Goal: Transaction & Acquisition: Purchase product/service

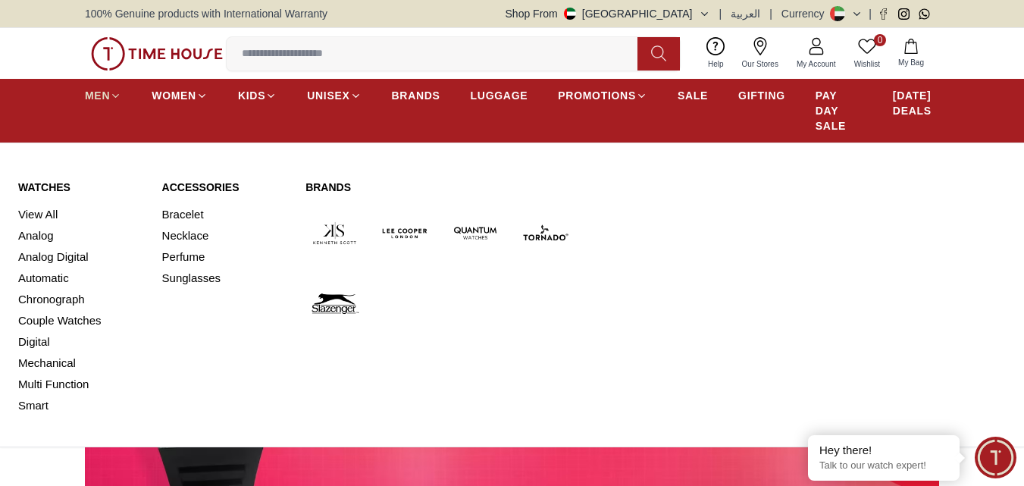
click at [87, 96] on span "MEN" at bounding box center [97, 95] width 25 height 15
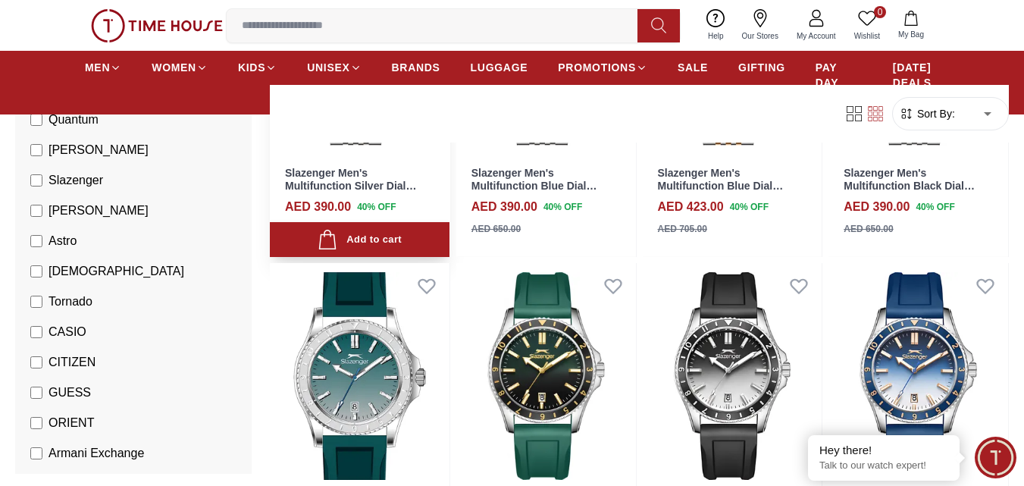
scroll to position [1440, 0]
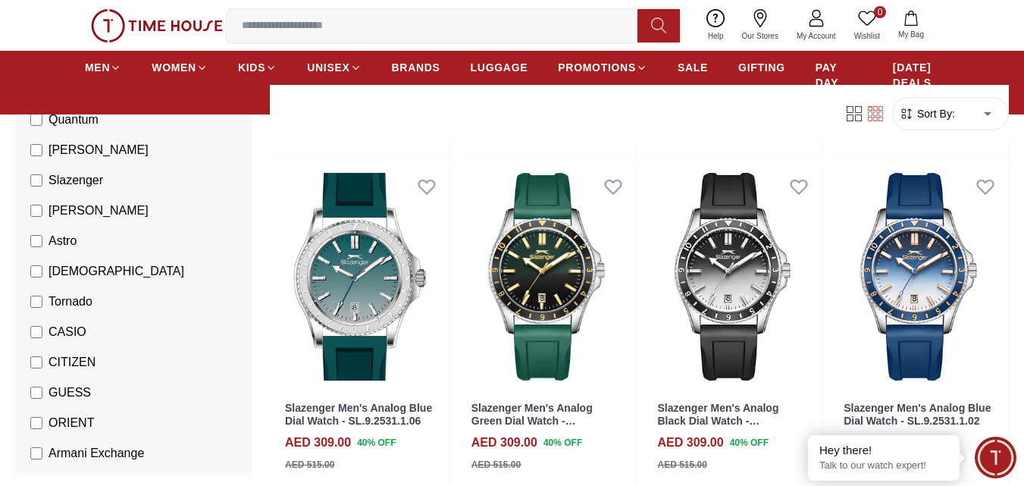
scroll to position [1818, 0]
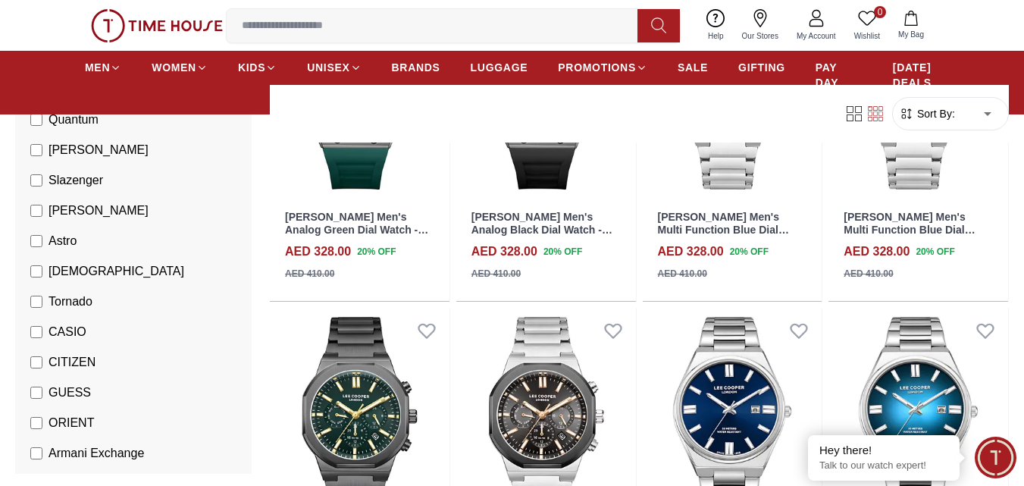
scroll to position [3788, 0]
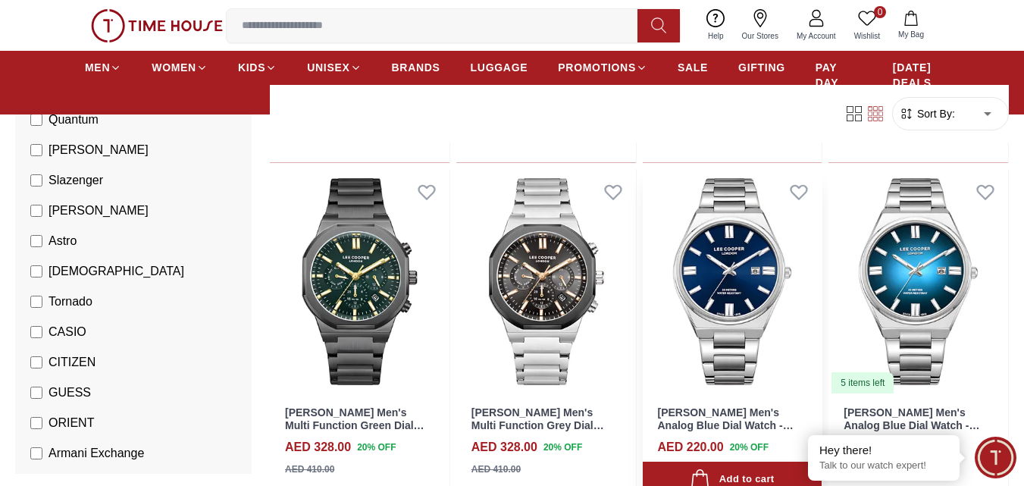
click at [745, 263] on img at bounding box center [733, 282] width 180 height 226
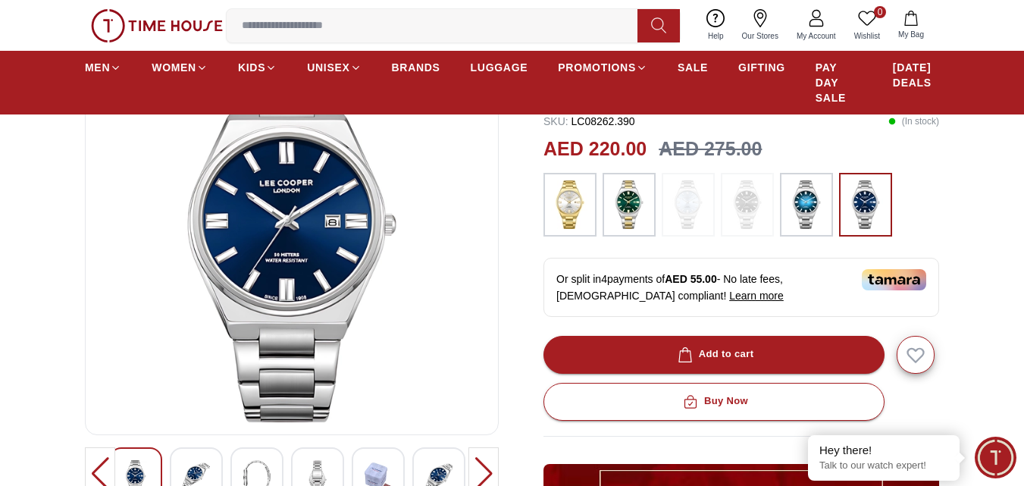
scroll to position [227, 0]
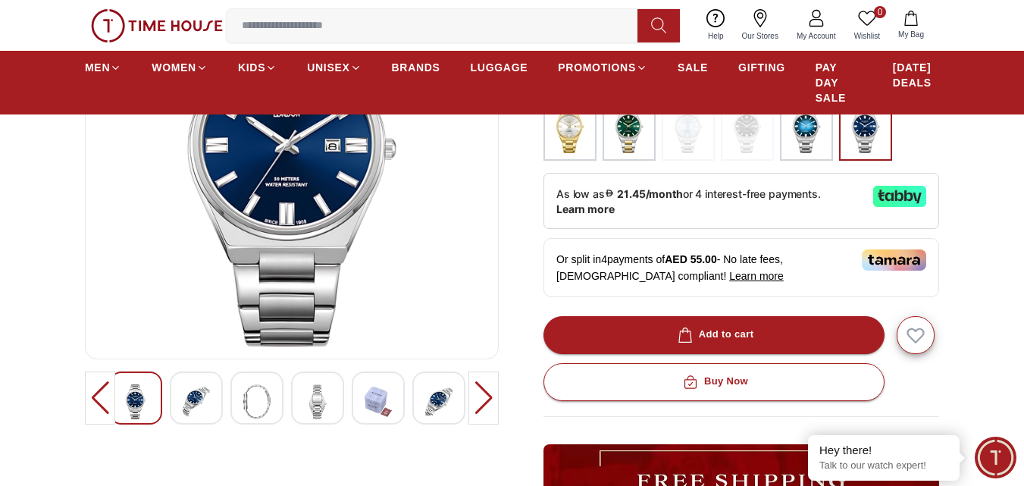
click at [204, 398] on img at bounding box center [196, 401] width 27 height 35
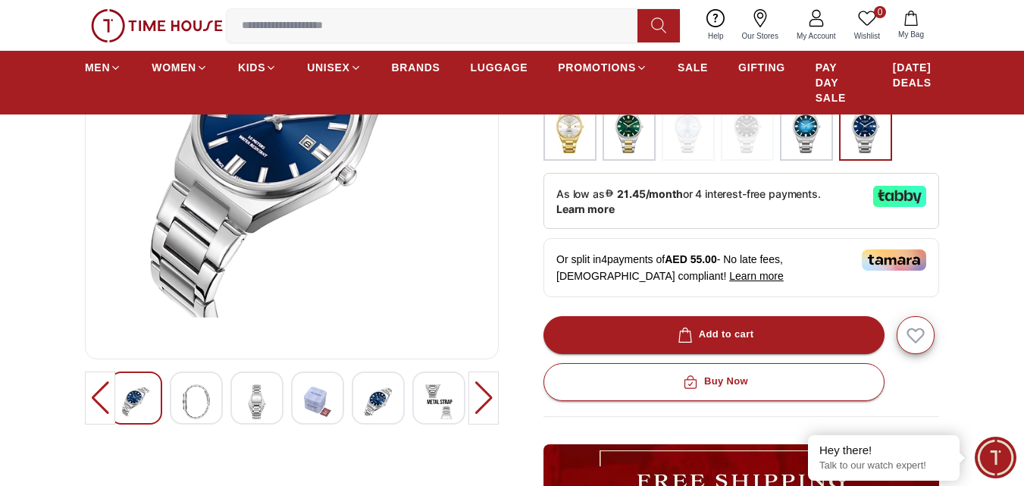
click at [253, 403] on img at bounding box center [256, 401] width 27 height 35
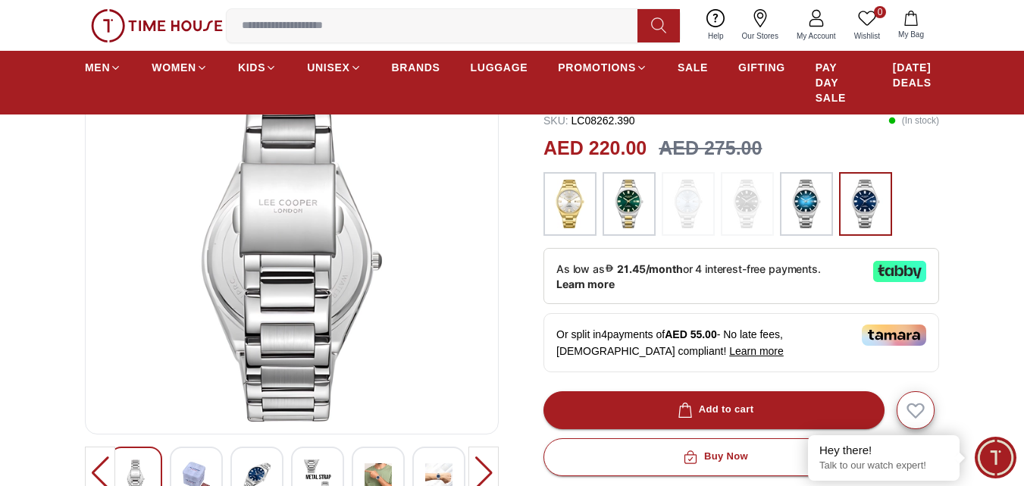
scroll to position [152, 0]
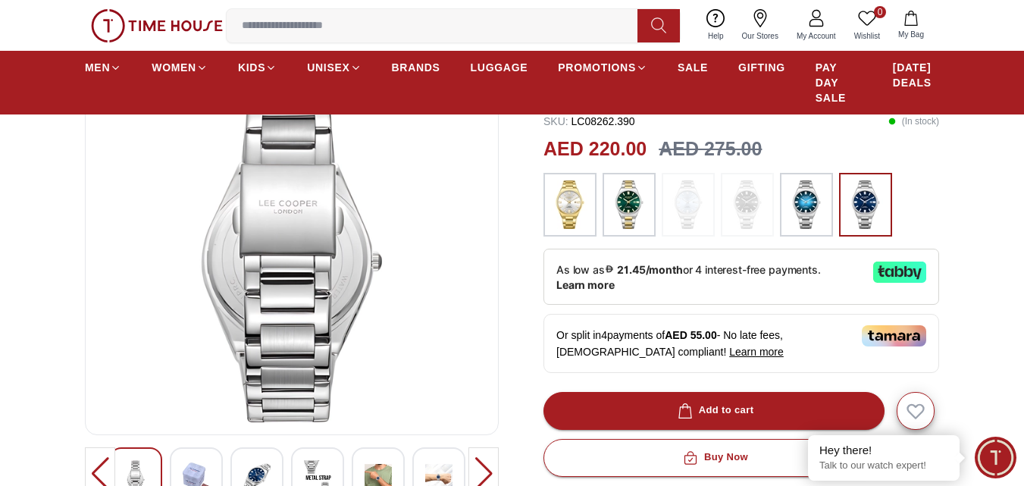
click at [330, 467] on img at bounding box center [317, 477] width 27 height 35
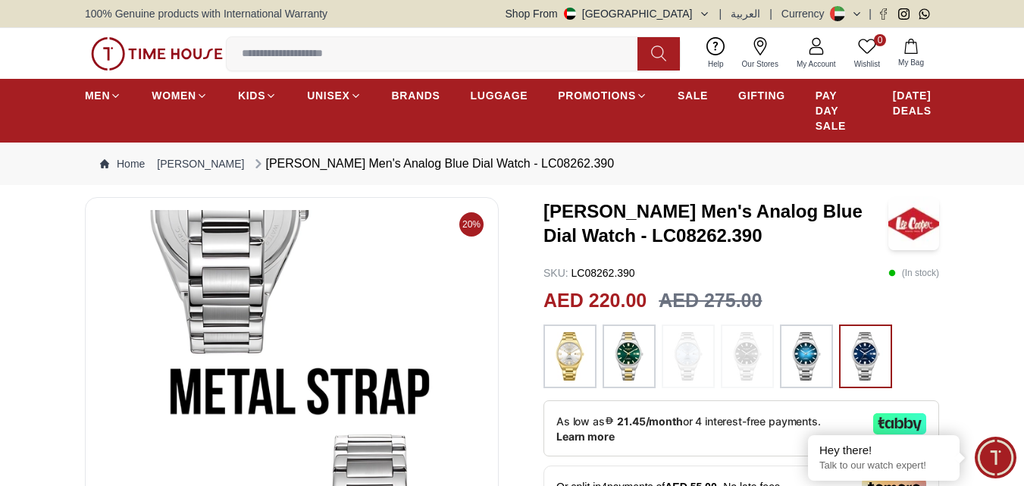
scroll to position [227, 0]
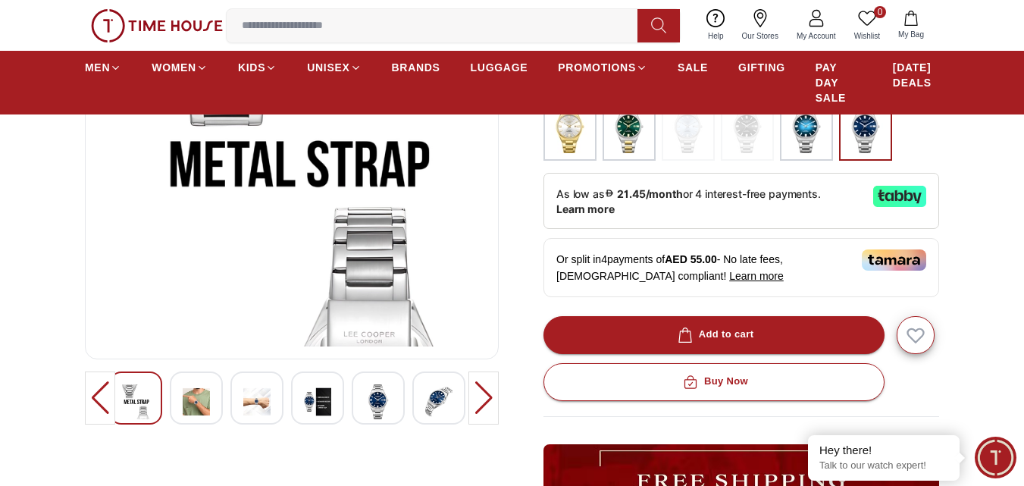
click at [258, 407] on img at bounding box center [256, 401] width 27 height 35
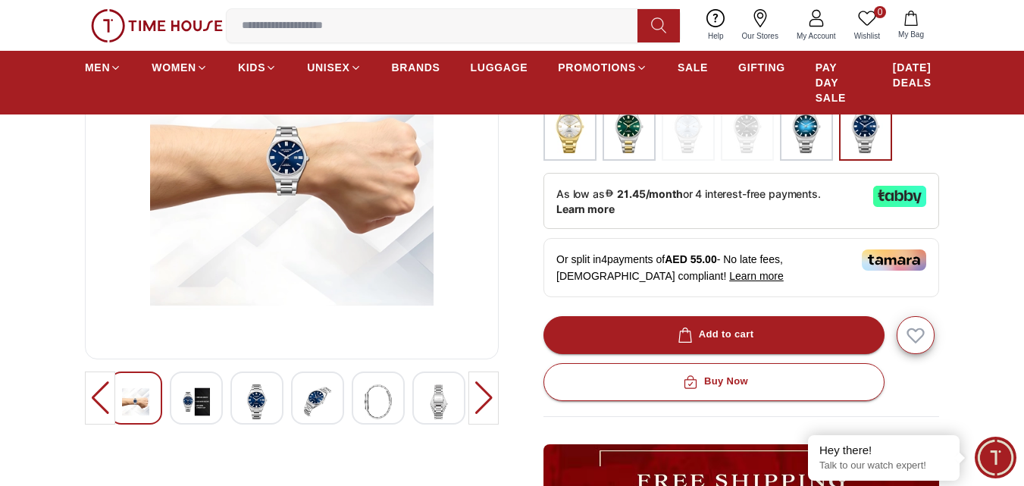
click at [321, 390] on img at bounding box center [317, 401] width 27 height 35
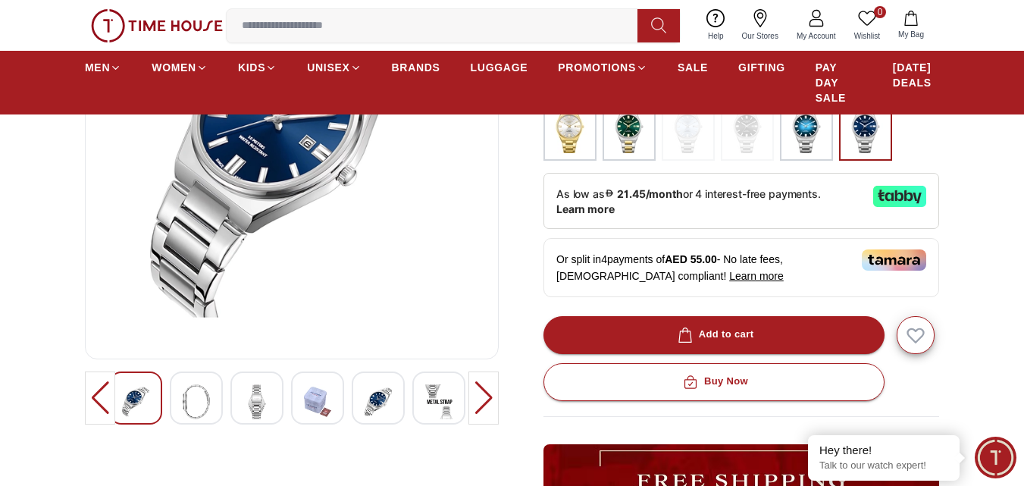
click at [433, 401] on img at bounding box center [438, 401] width 27 height 35
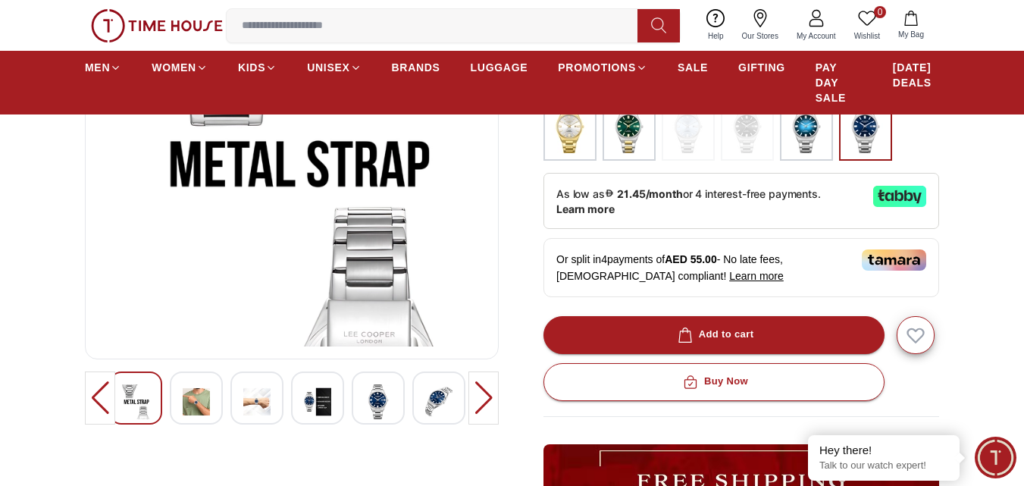
click at [477, 401] on div at bounding box center [483, 397] width 30 height 53
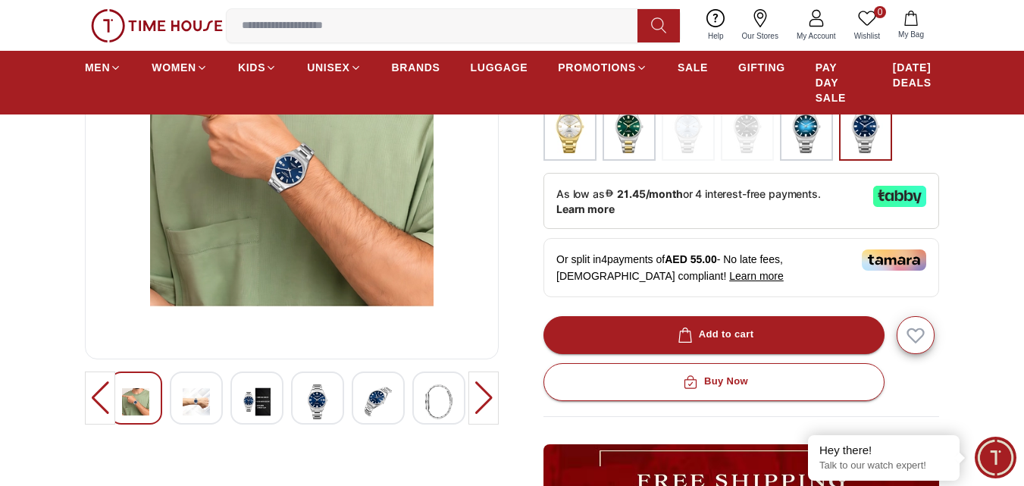
click at [477, 401] on div at bounding box center [483, 397] width 30 height 53
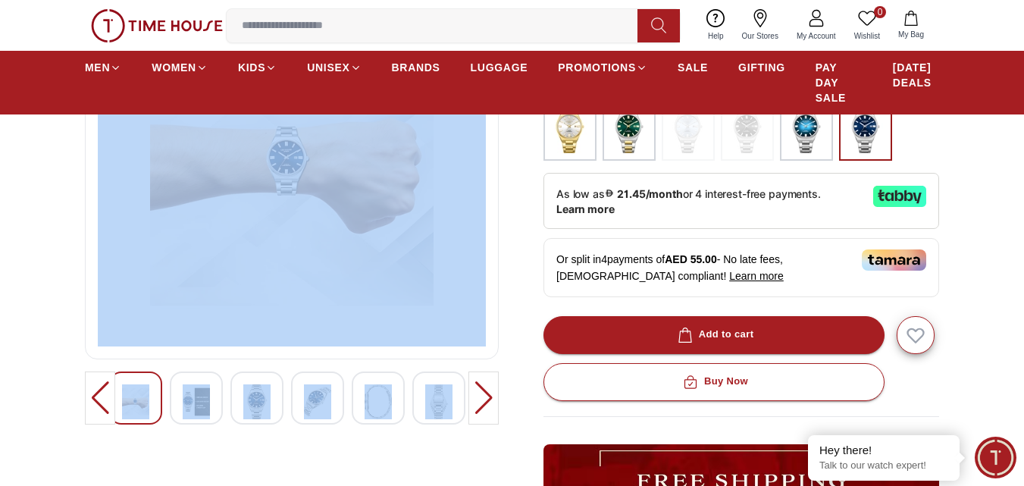
click at [477, 401] on div at bounding box center [483, 397] width 30 height 53
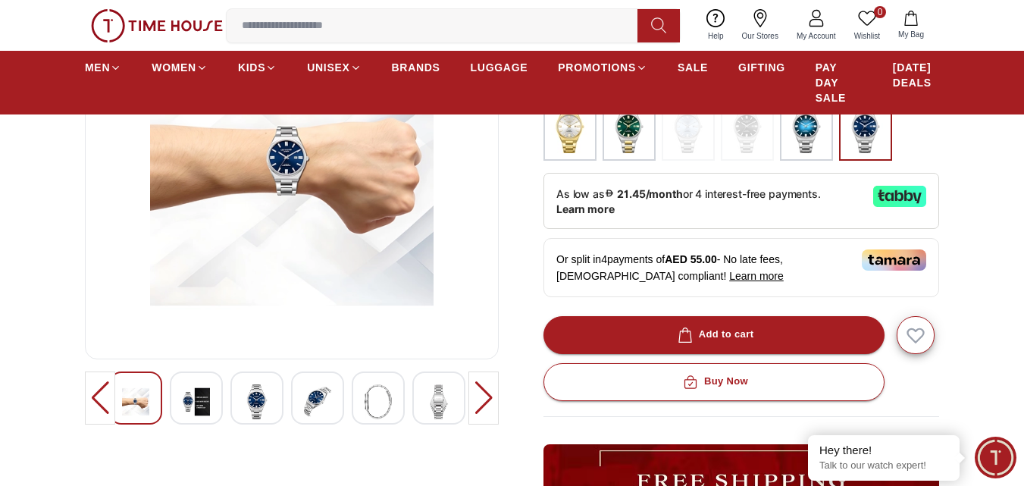
click at [477, 401] on div at bounding box center [483, 397] width 30 height 53
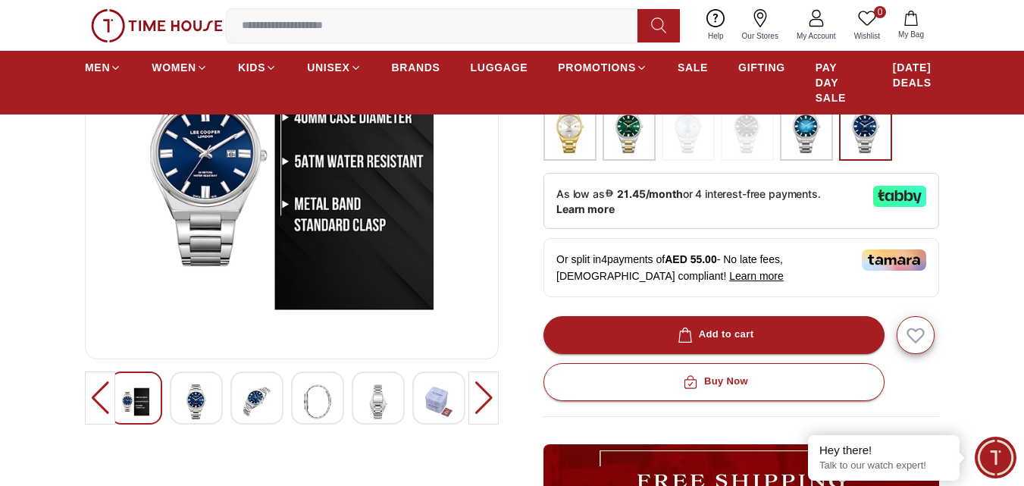
click at [479, 407] on div at bounding box center [483, 397] width 30 height 53
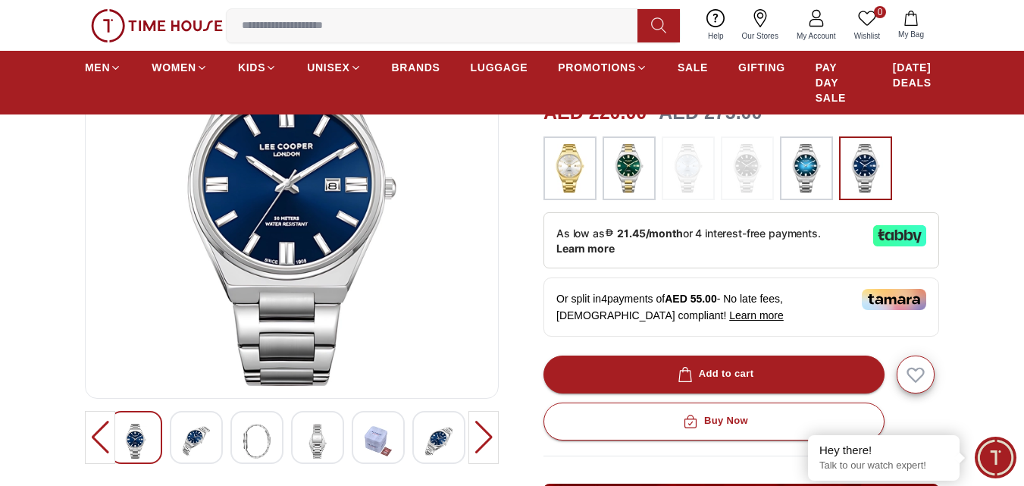
scroll to position [152, 0]
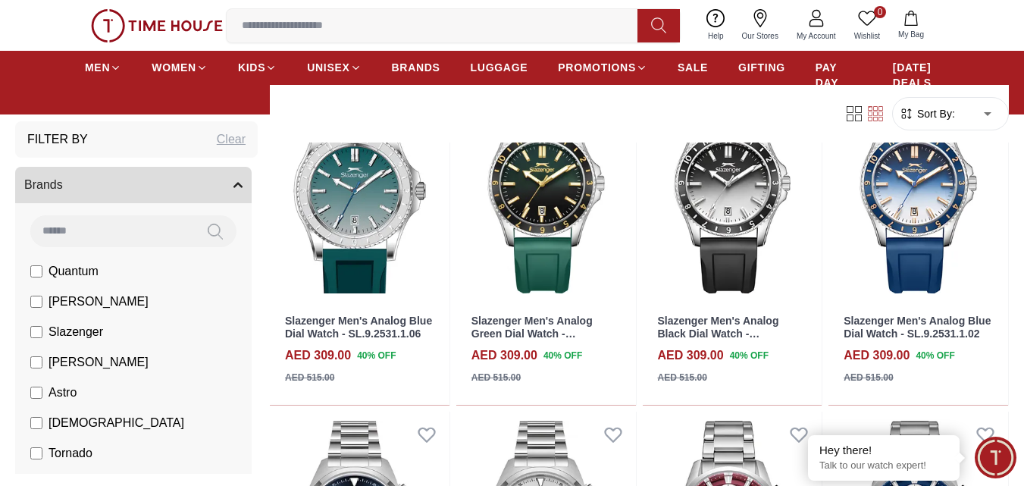
scroll to position [5421, 0]
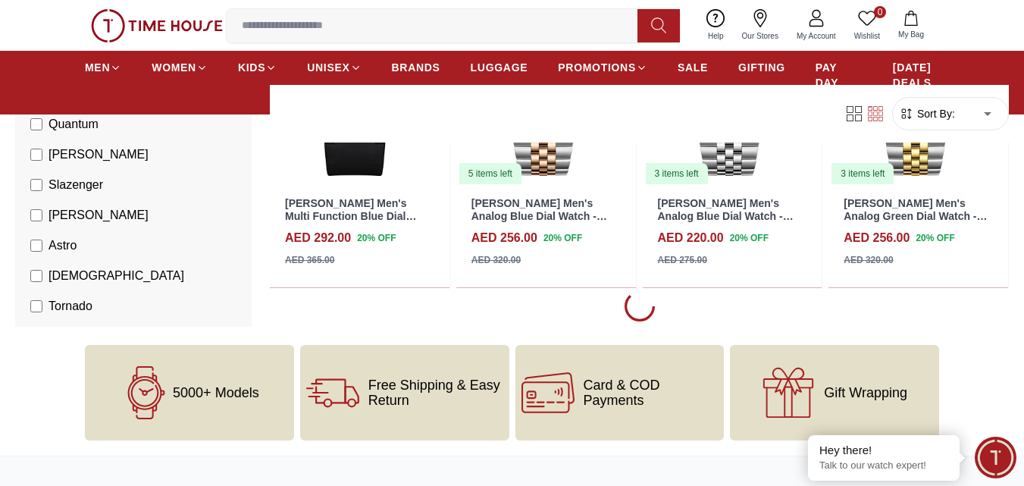
scroll to position [4815, 0]
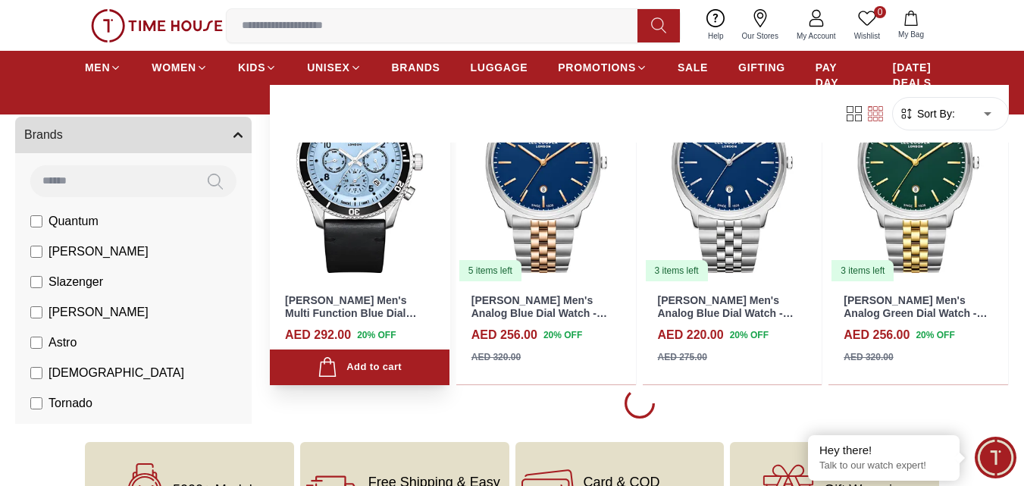
scroll to position [4967, 0]
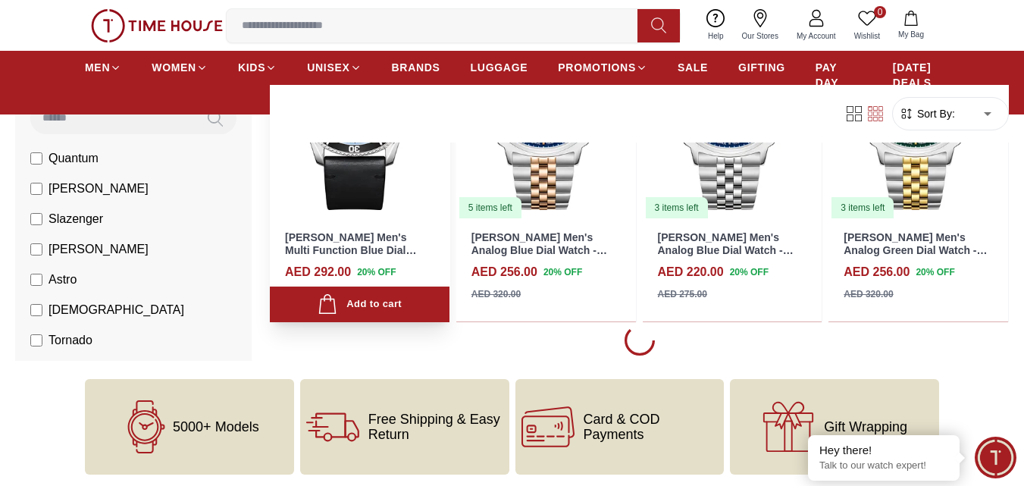
click at [386, 183] on img at bounding box center [360, 107] width 180 height 226
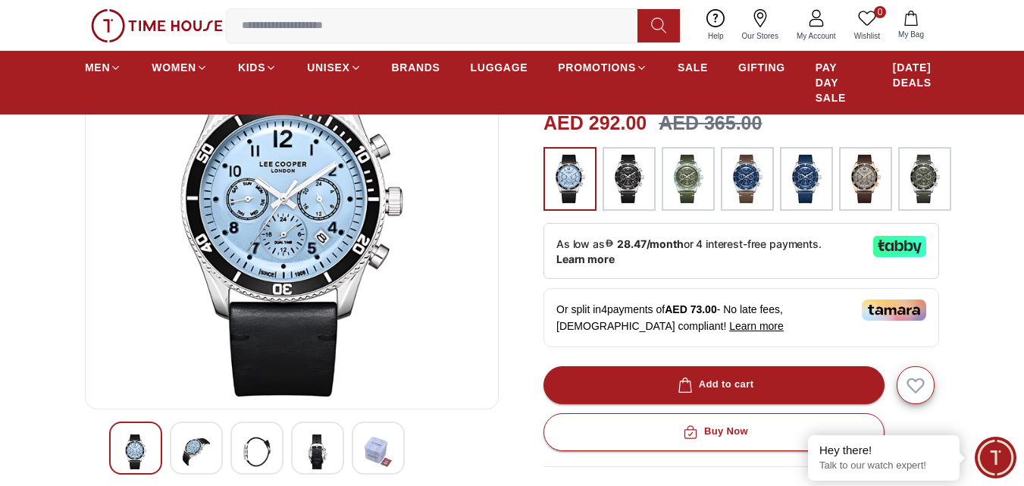
scroll to position [227, 0]
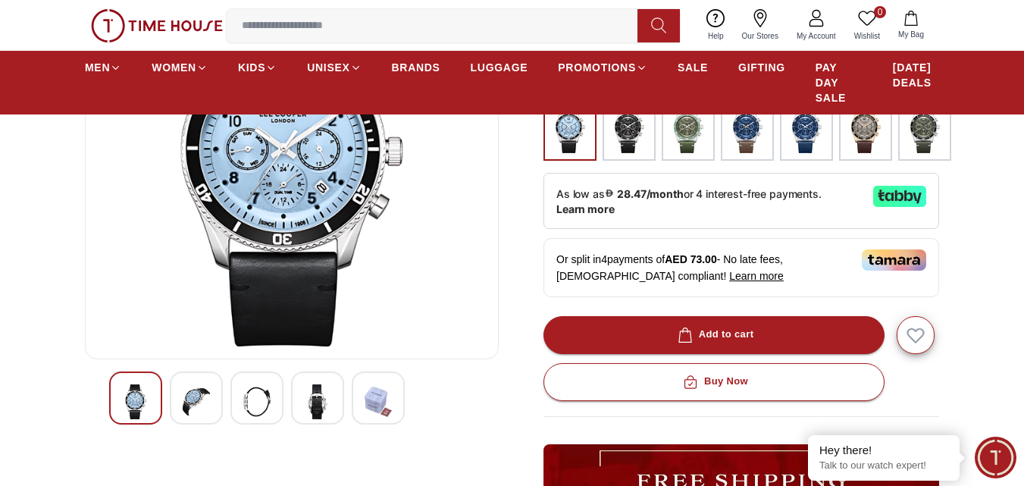
click at [190, 397] on img at bounding box center [196, 401] width 27 height 35
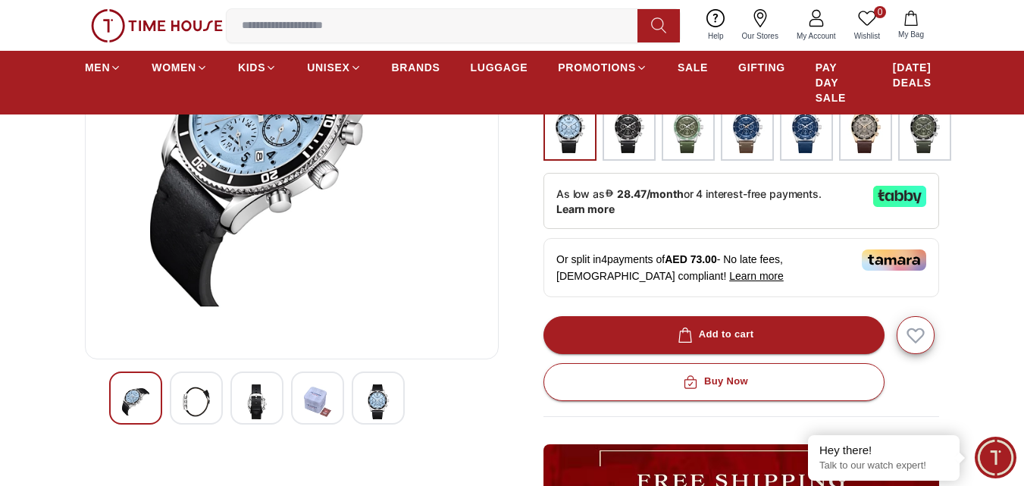
click at [249, 408] on img at bounding box center [256, 401] width 27 height 35
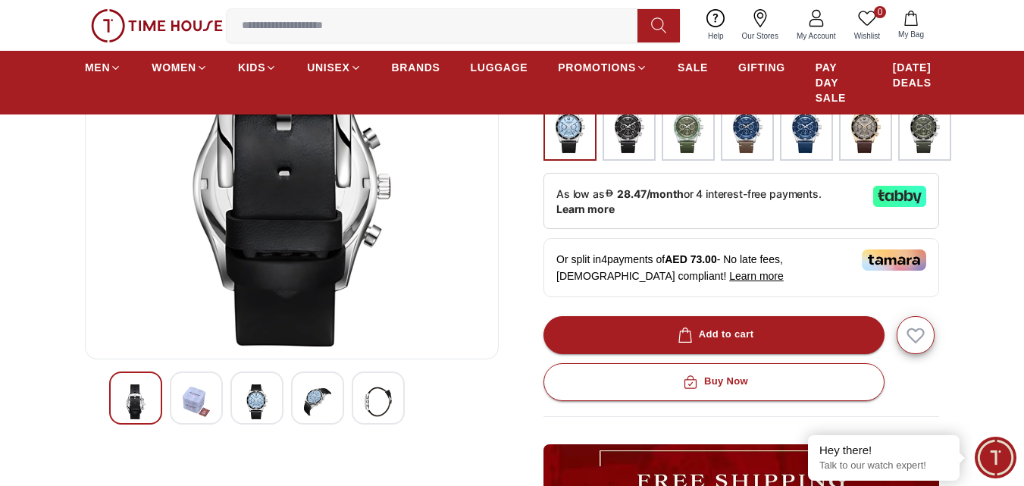
click at [263, 404] on img at bounding box center [256, 401] width 27 height 35
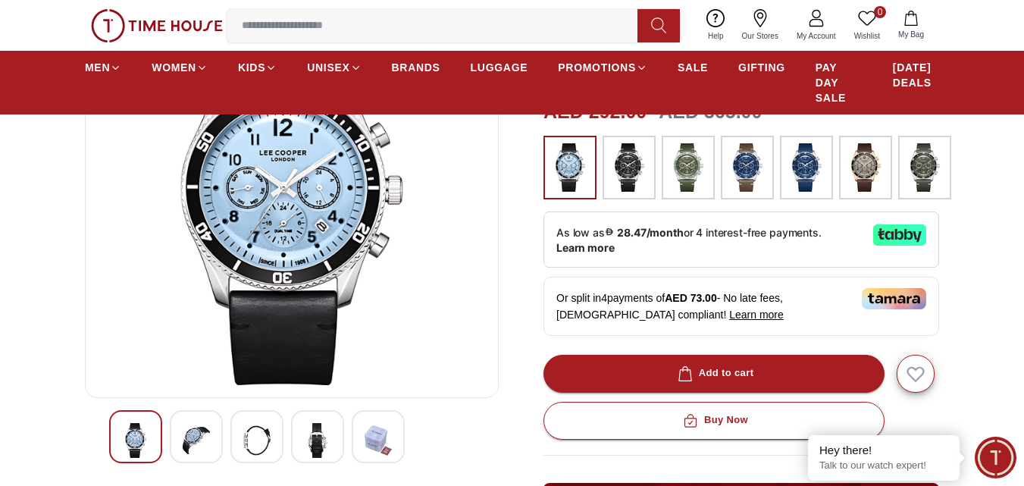
scroll to position [152, 0]
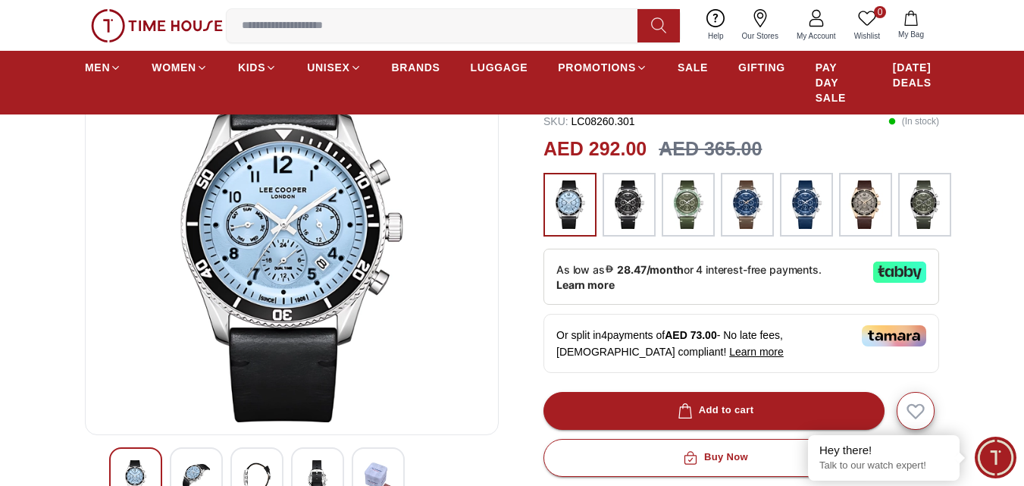
click at [314, 460] on img at bounding box center [317, 477] width 27 height 35
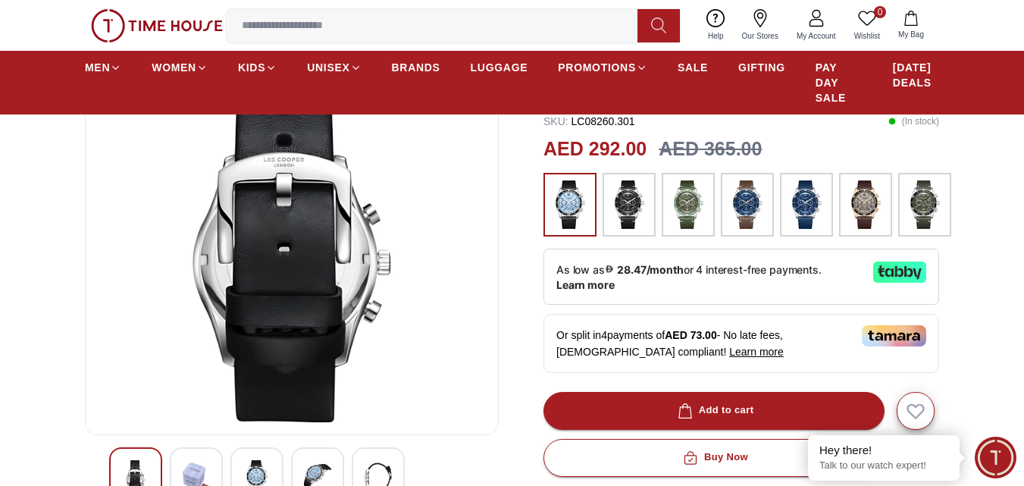
click at [371, 459] on div at bounding box center [378, 473] width 53 height 53
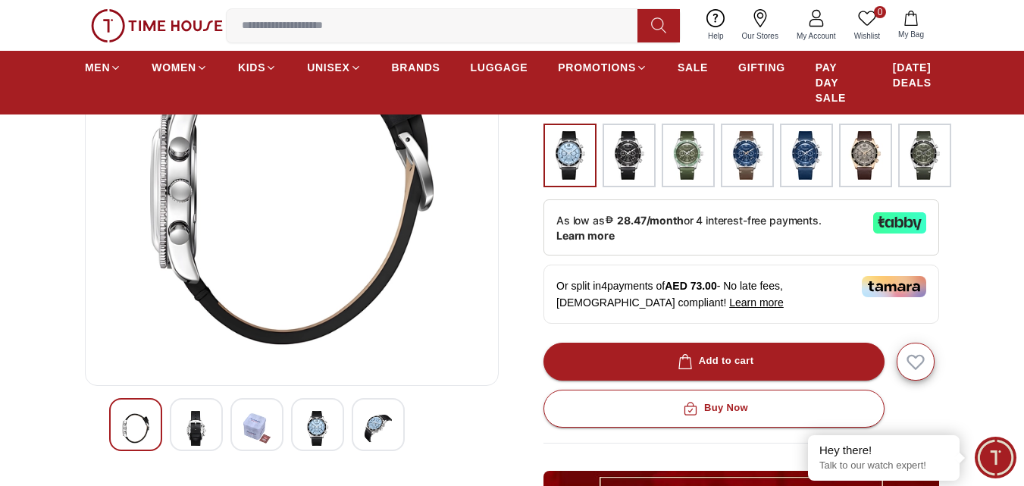
scroll to position [227, 0]
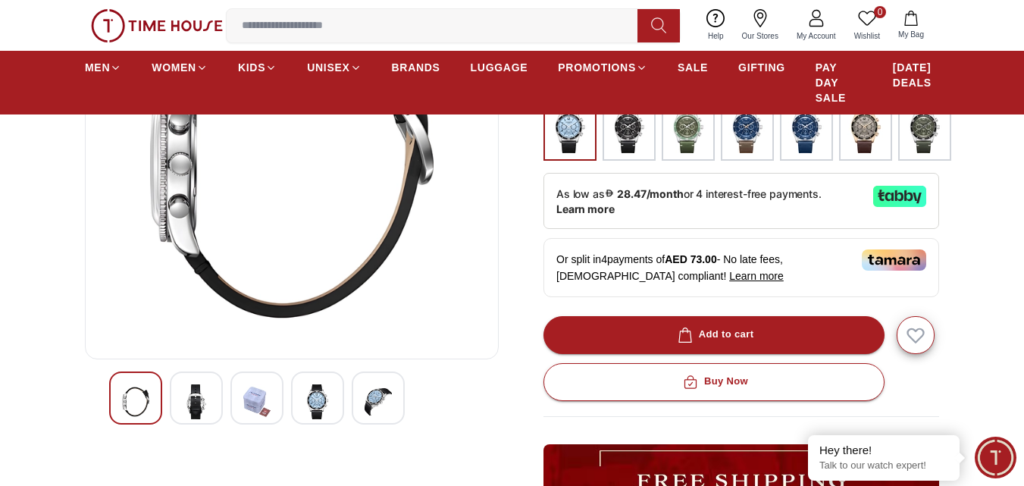
click at [192, 397] on img at bounding box center [196, 401] width 27 height 35
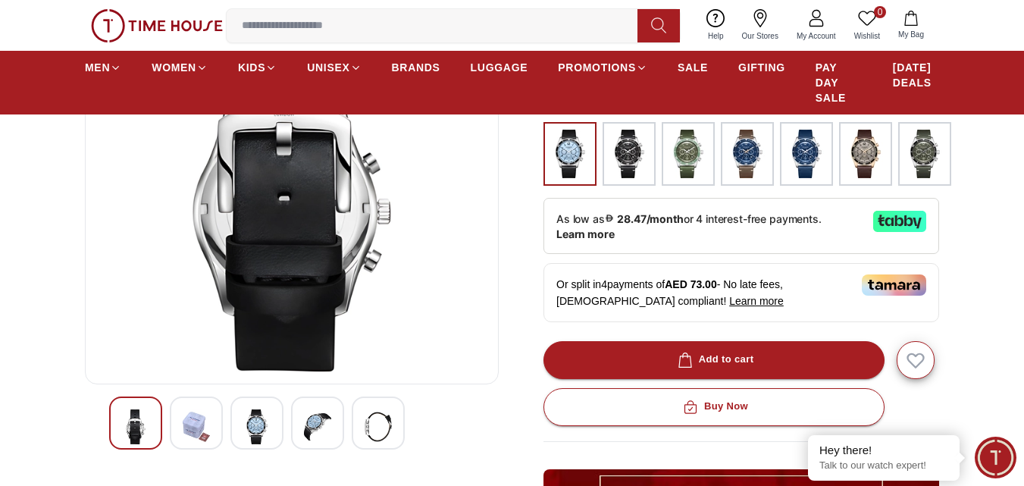
scroll to position [303, 0]
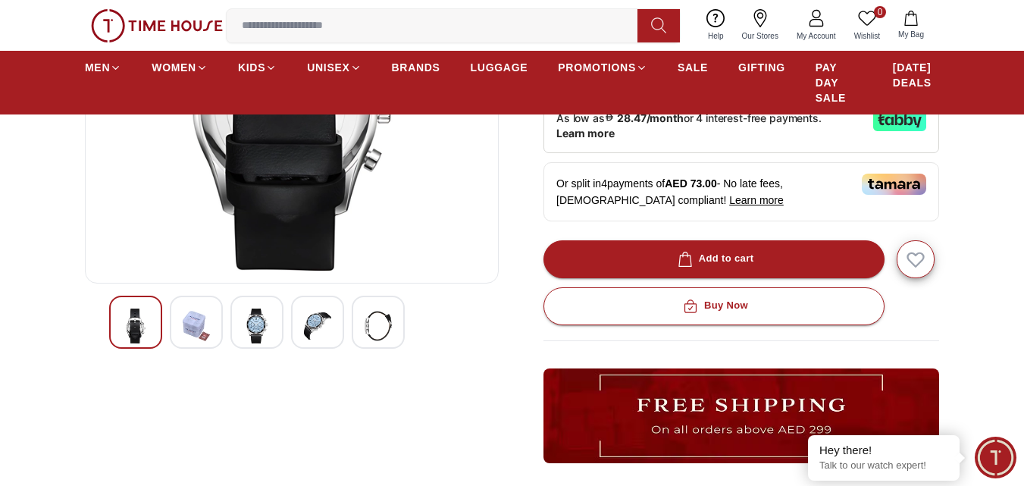
click at [272, 342] on div at bounding box center [256, 322] width 53 height 53
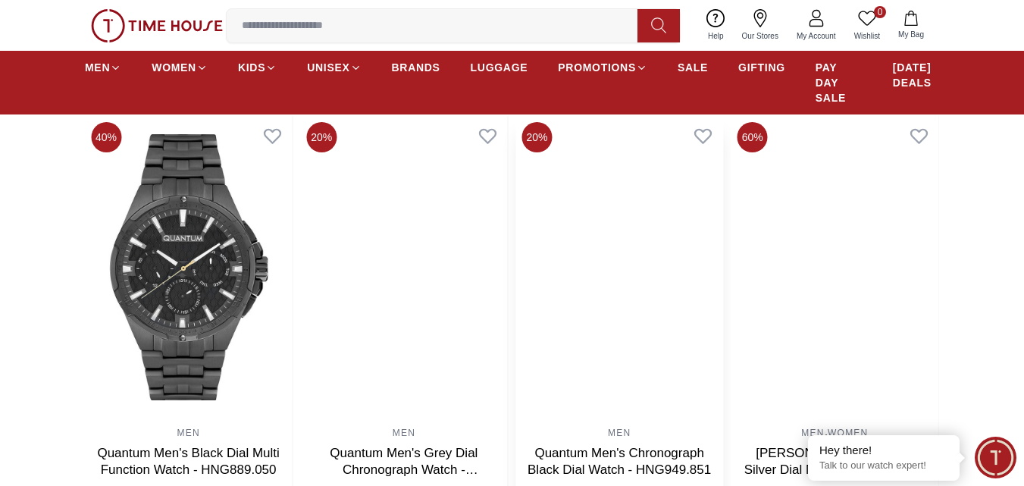
scroll to position [1515, 0]
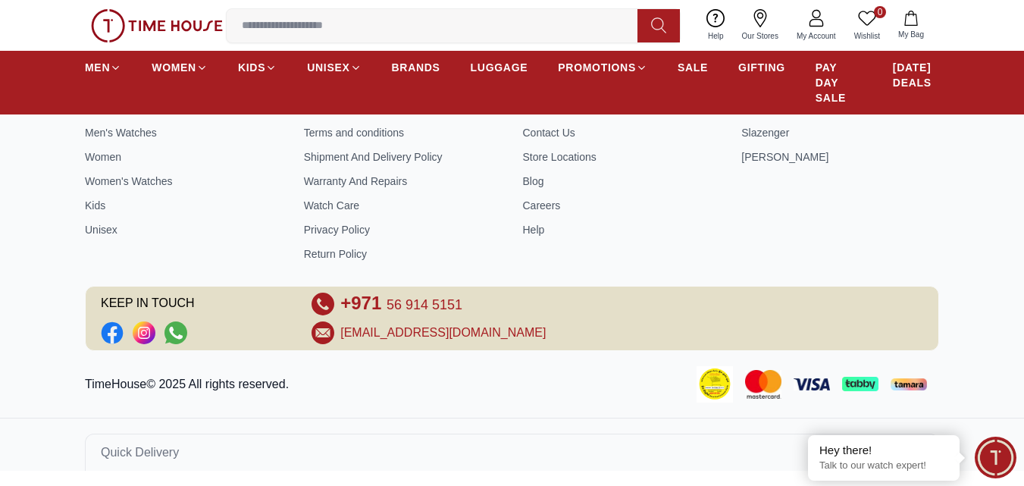
scroll to position [5346, 0]
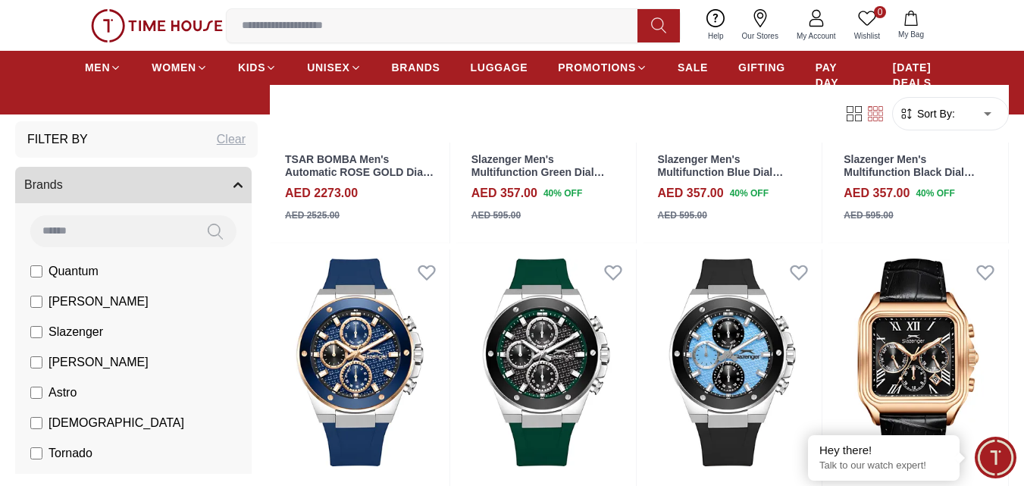
scroll to position [236, 0]
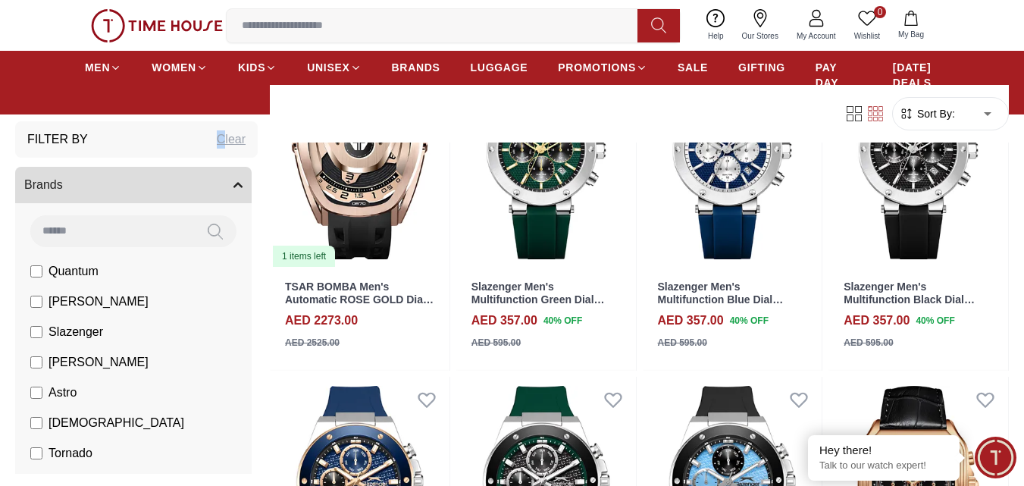
click at [217, 138] on div "Clear" at bounding box center [231, 139] width 29 height 18
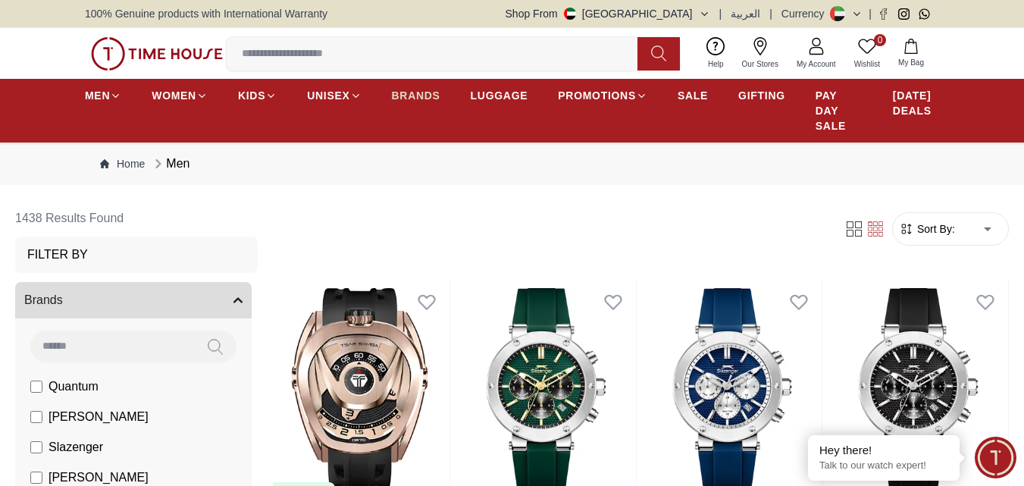
click at [423, 93] on span "BRANDS" at bounding box center [416, 95] width 48 height 15
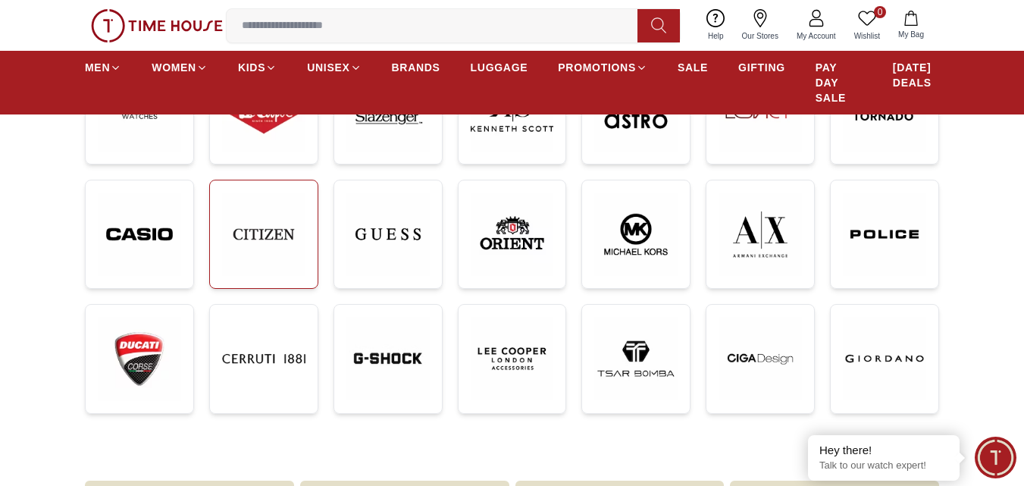
scroll to position [303, 0]
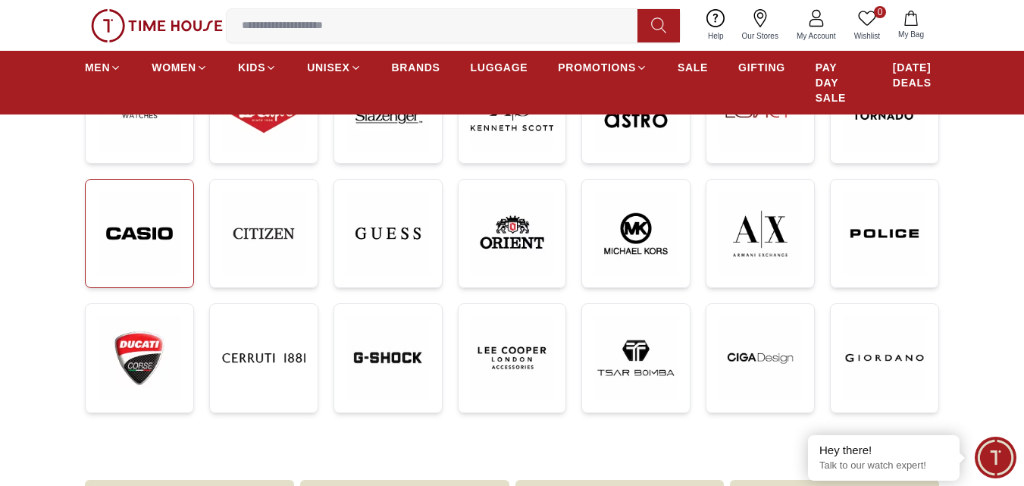
click at [142, 249] on img at bounding box center [139, 234] width 83 height 84
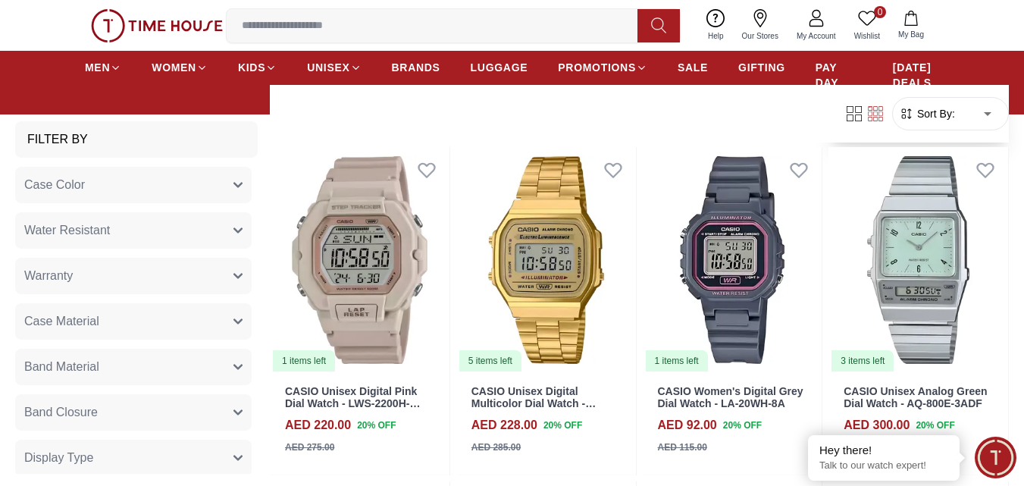
scroll to position [3334, 0]
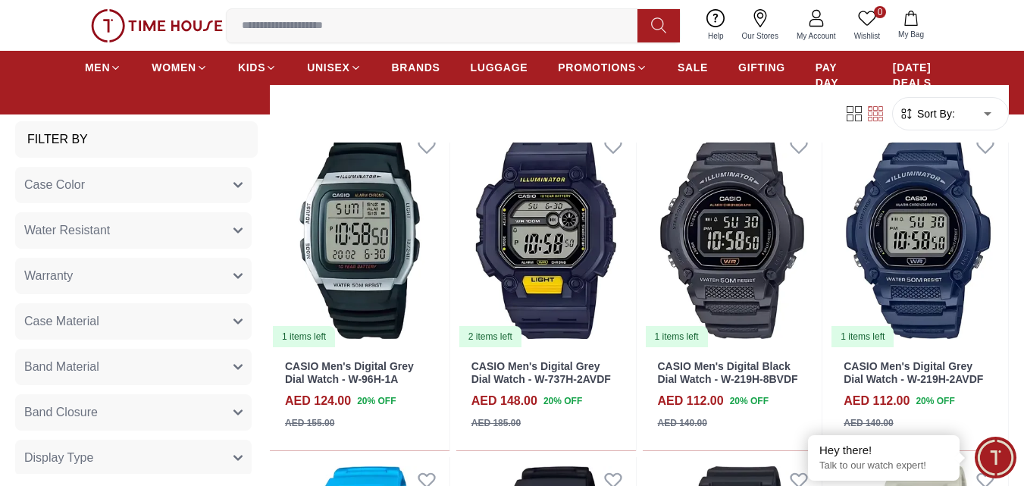
scroll to position [5077, 0]
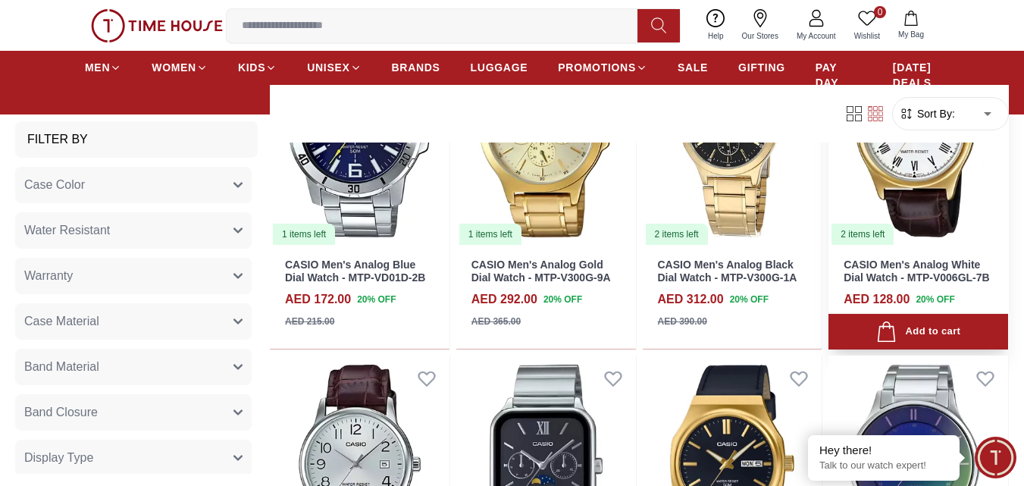
scroll to position [6971, 0]
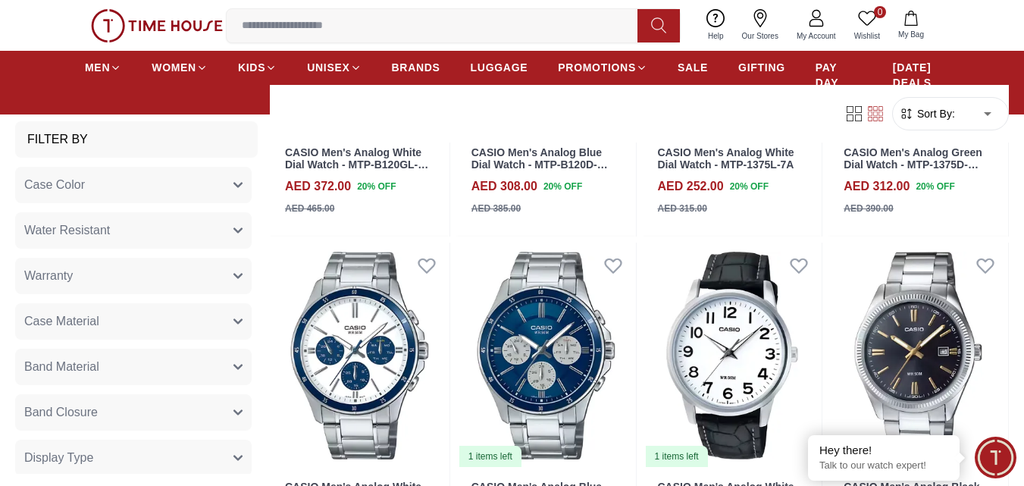
scroll to position [8638, 0]
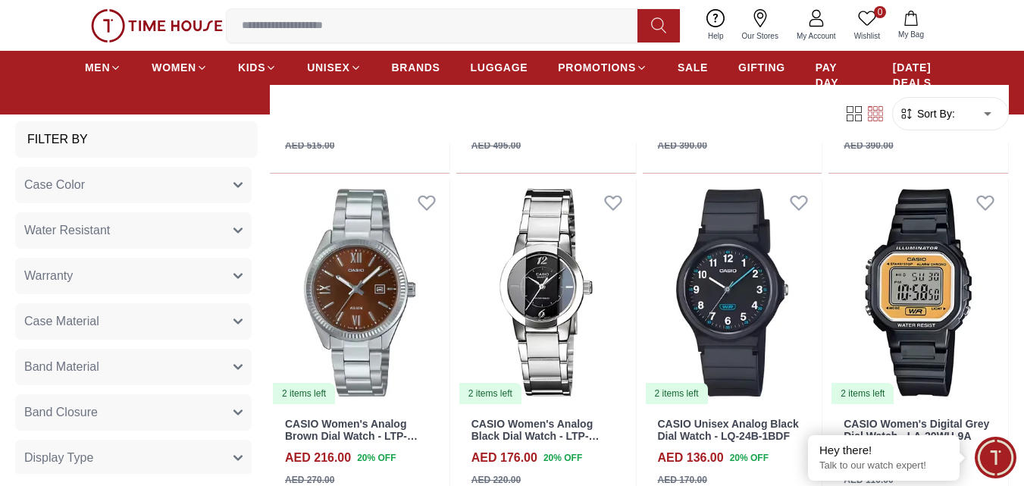
scroll to position [10305, 0]
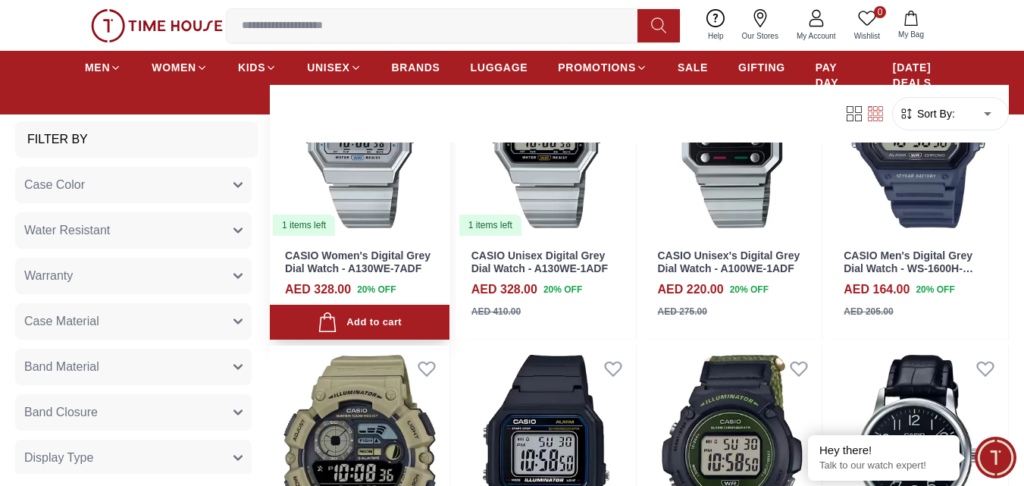
scroll to position [12123, 0]
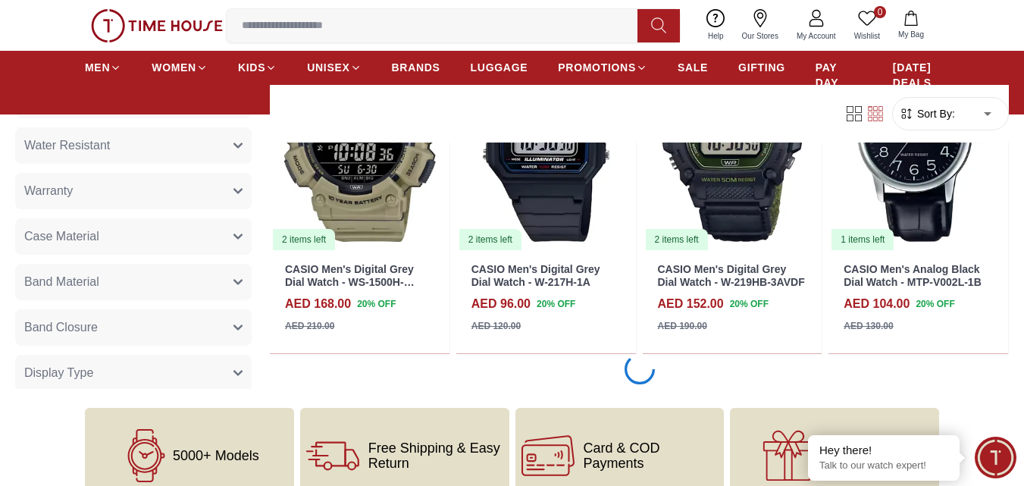
scroll to position [12047, 0]
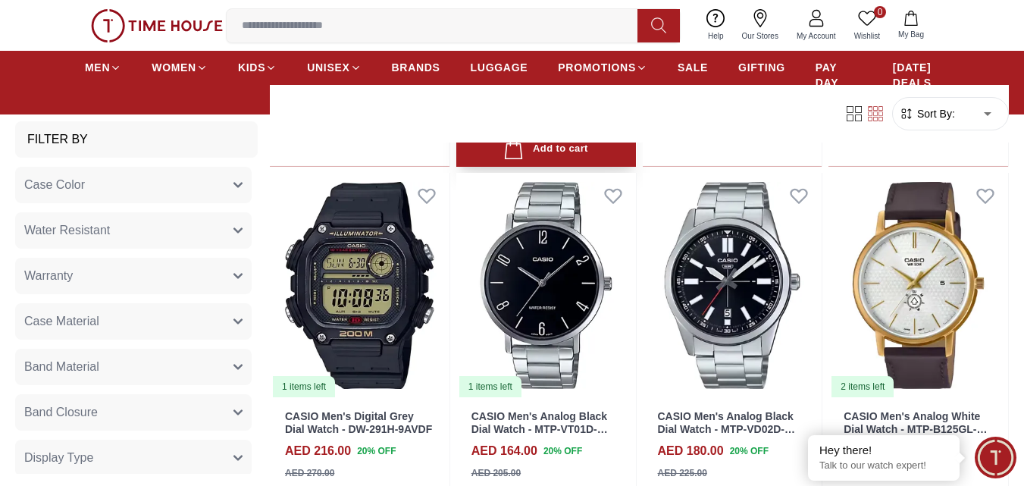
scroll to position [15457, 0]
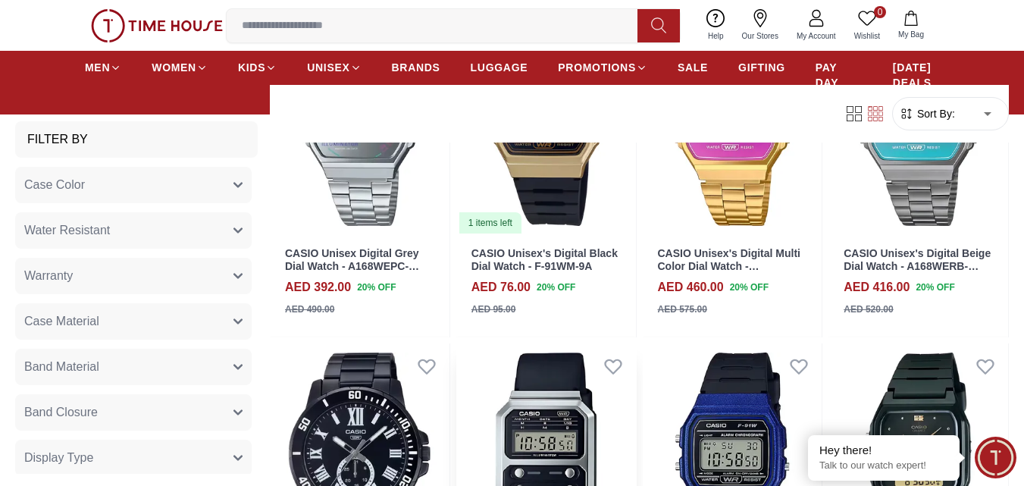
scroll to position [16931, 0]
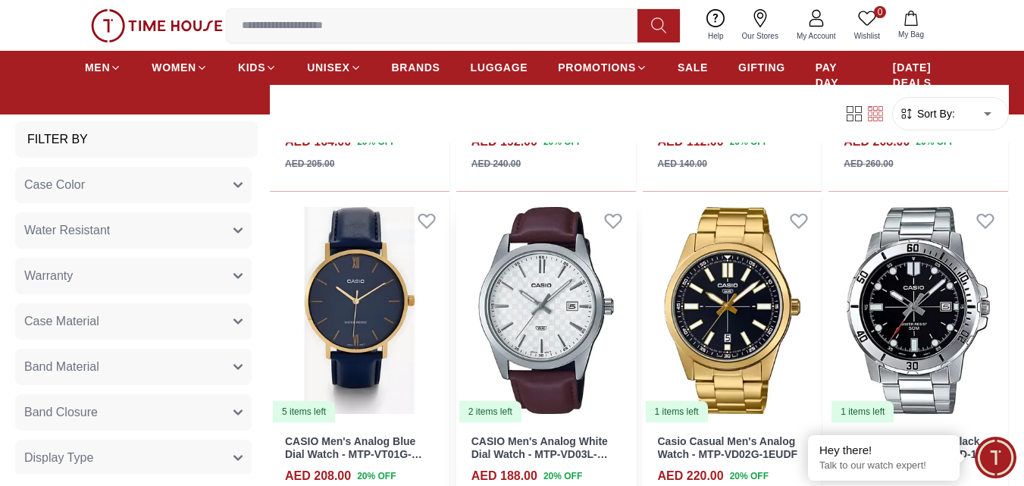
scroll to position [18640, 0]
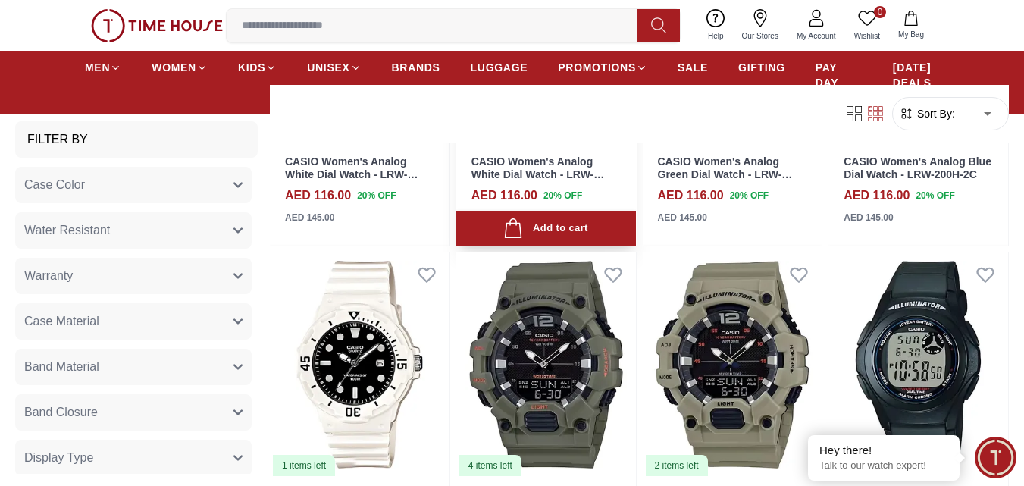
scroll to position [20458, 0]
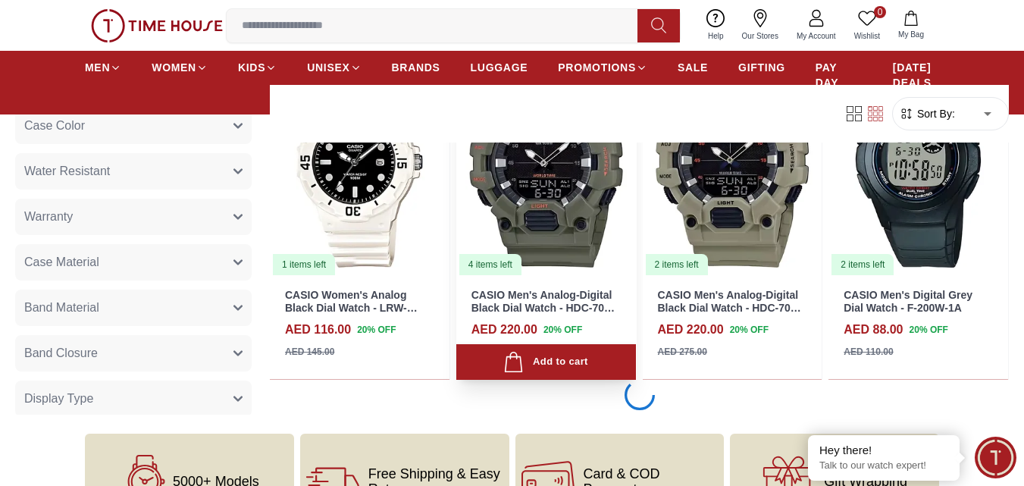
scroll to position [20735, 0]
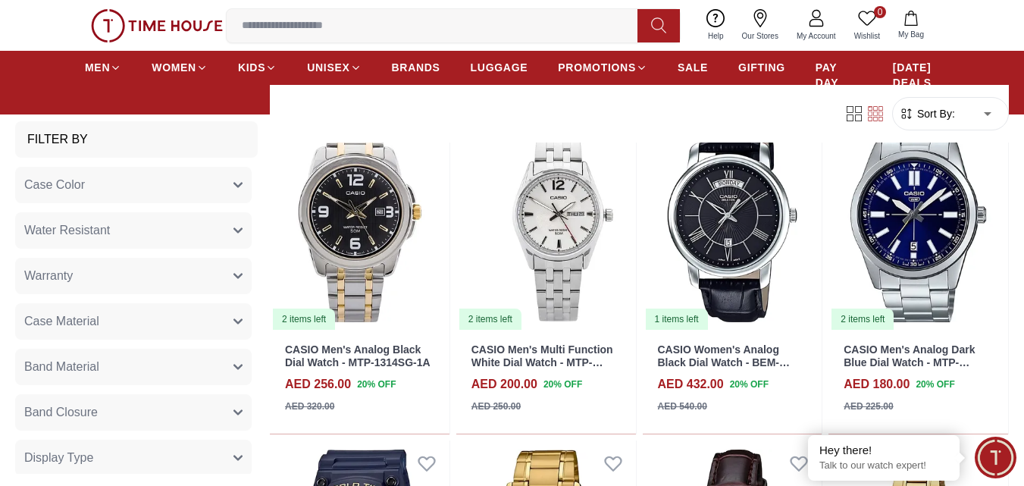
scroll to position [23576, 0]
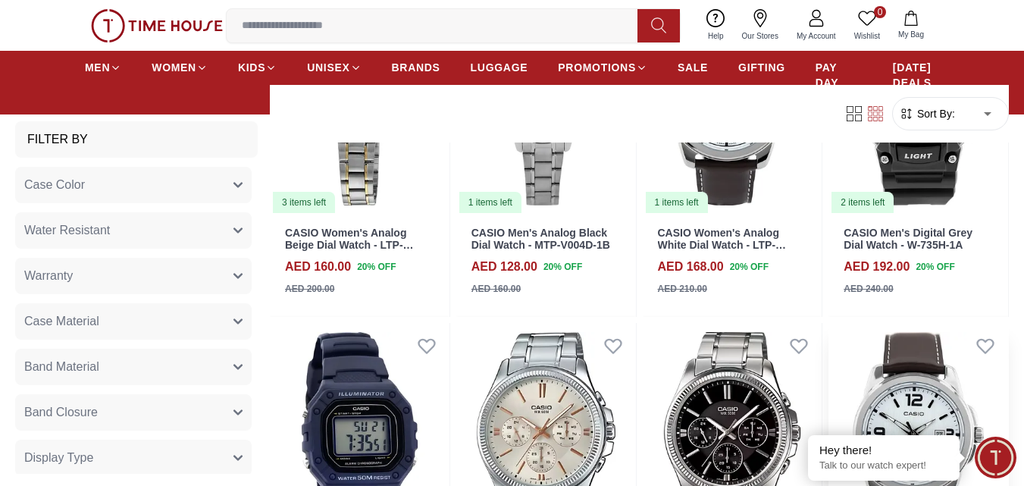
scroll to position [25307, 0]
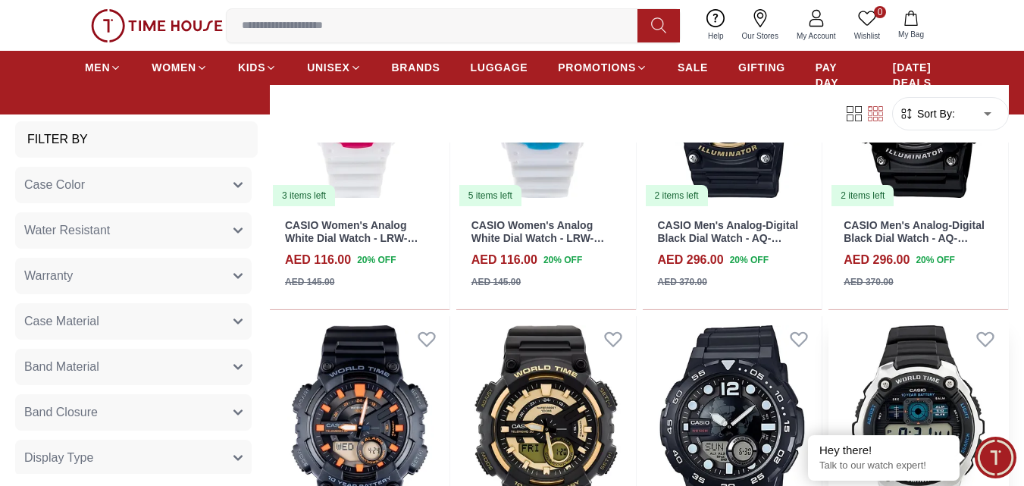
scroll to position [27041, 0]
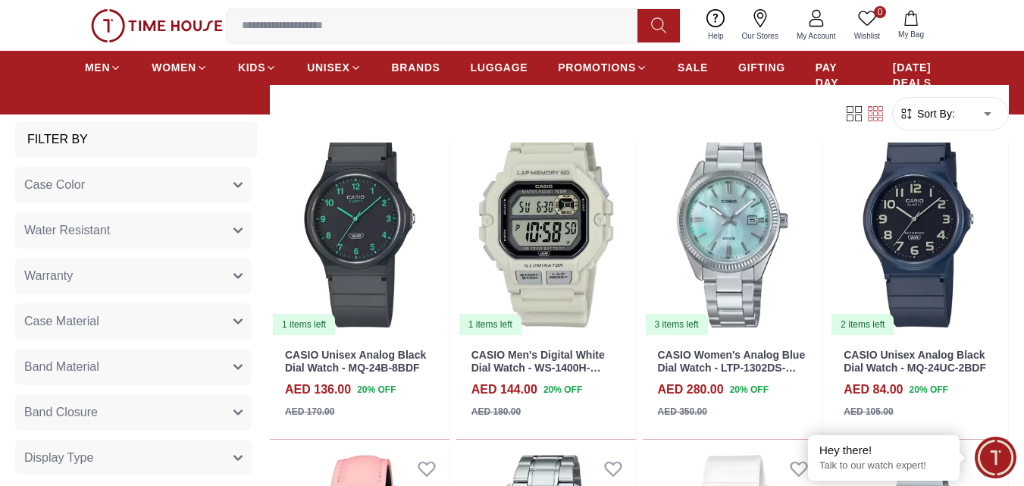
scroll to position [605, 0]
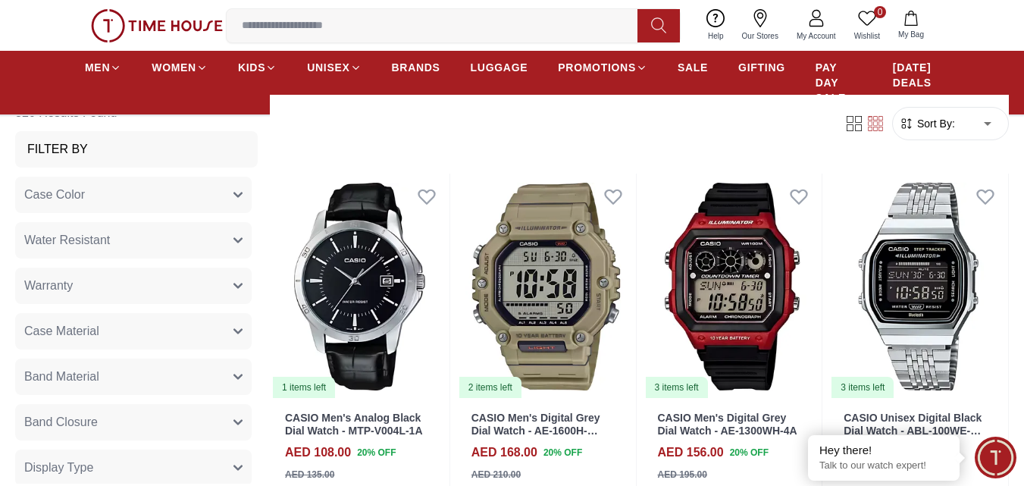
drag, startPoint x: 421, startPoint y: 68, endPoint x: 420, endPoint y: 53, distance: 15.2
click at [421, 67] on span "BRANDS" at bounding box center [416, 67] width 48 height 15
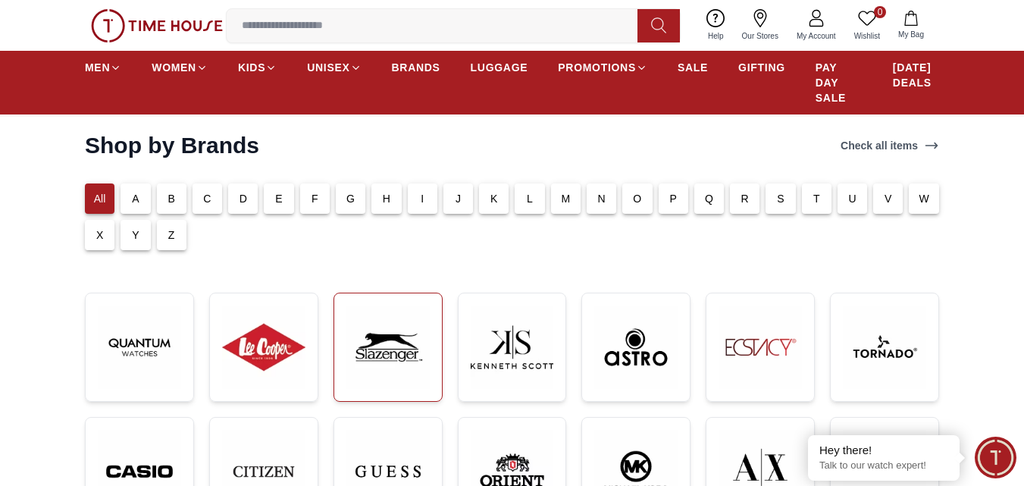
scroll to position [227, 0]
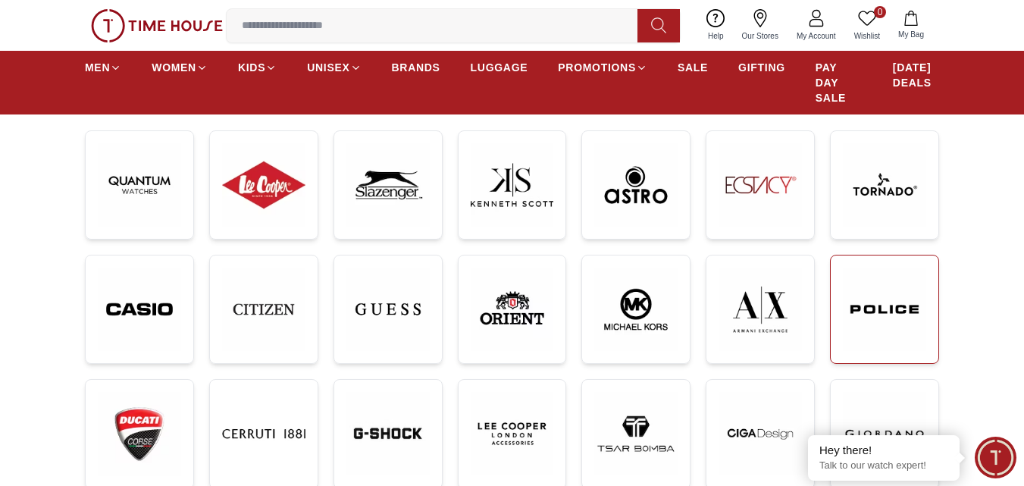
click at [877, 331] on img at bounding box center [884, 309] width 83 height 84
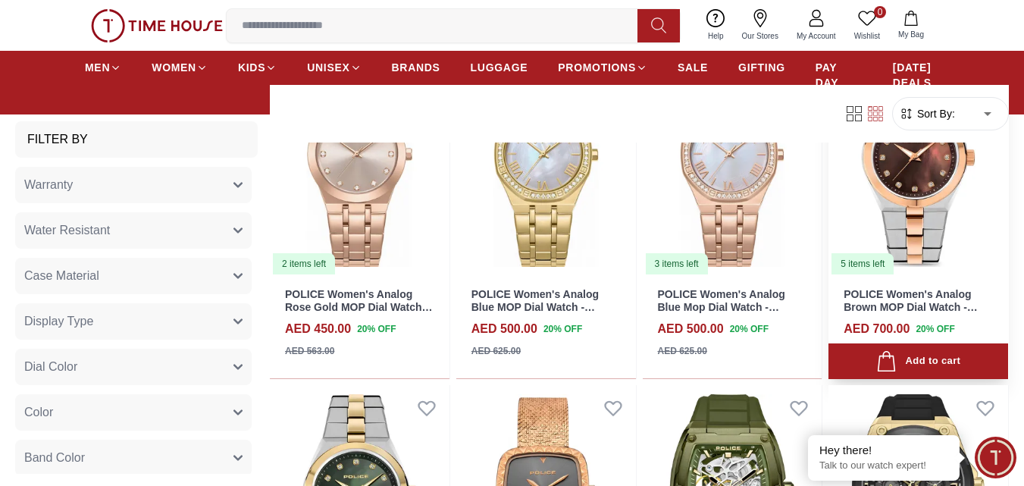
scroll to position [1970, 0]
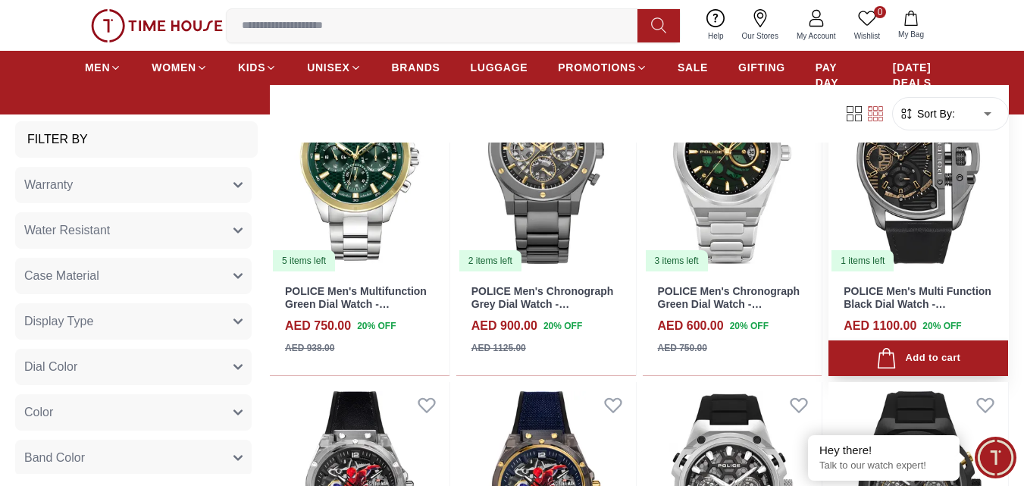
scroll to position [2879, 0]
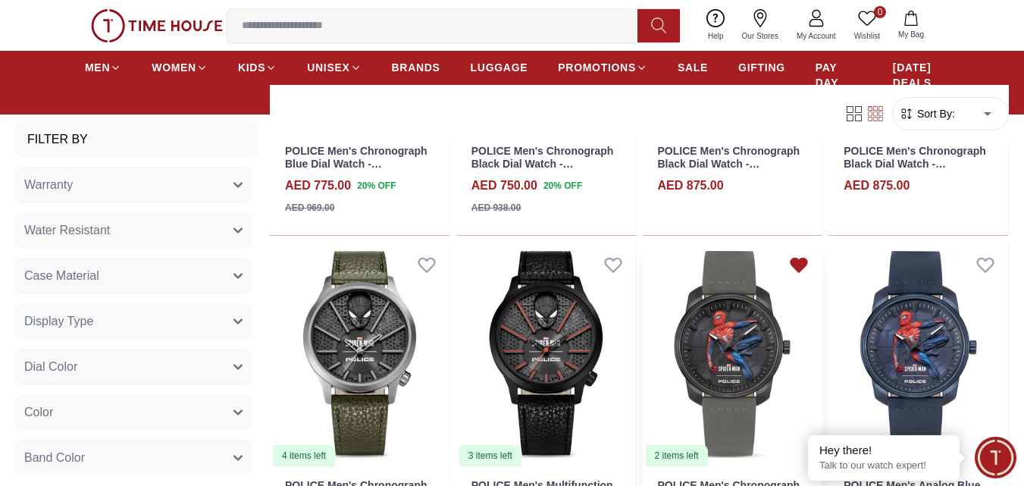
scroll to position [5001, 0]
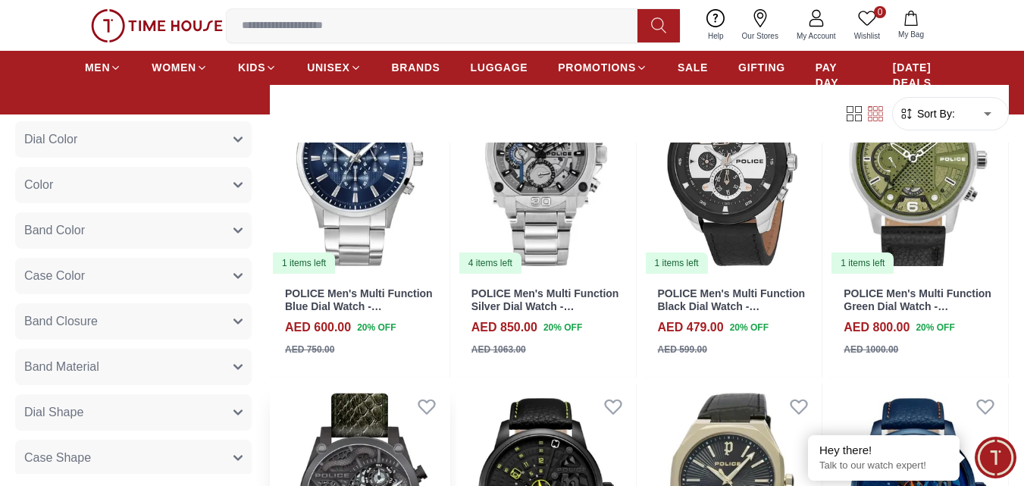
scroll to position [6971, 0]
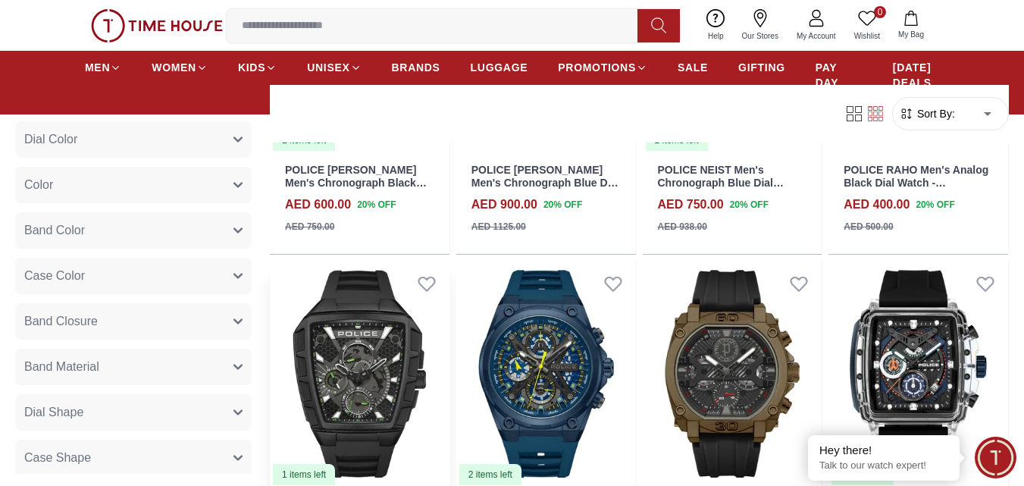
scroll to position [8738, 0]
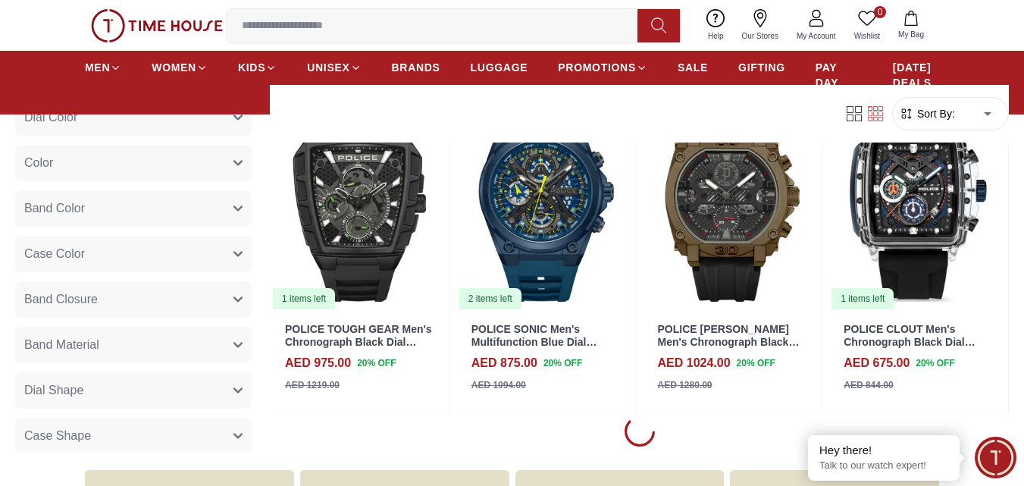
scroll to position [8865, 0]
